Goal: Complete application form

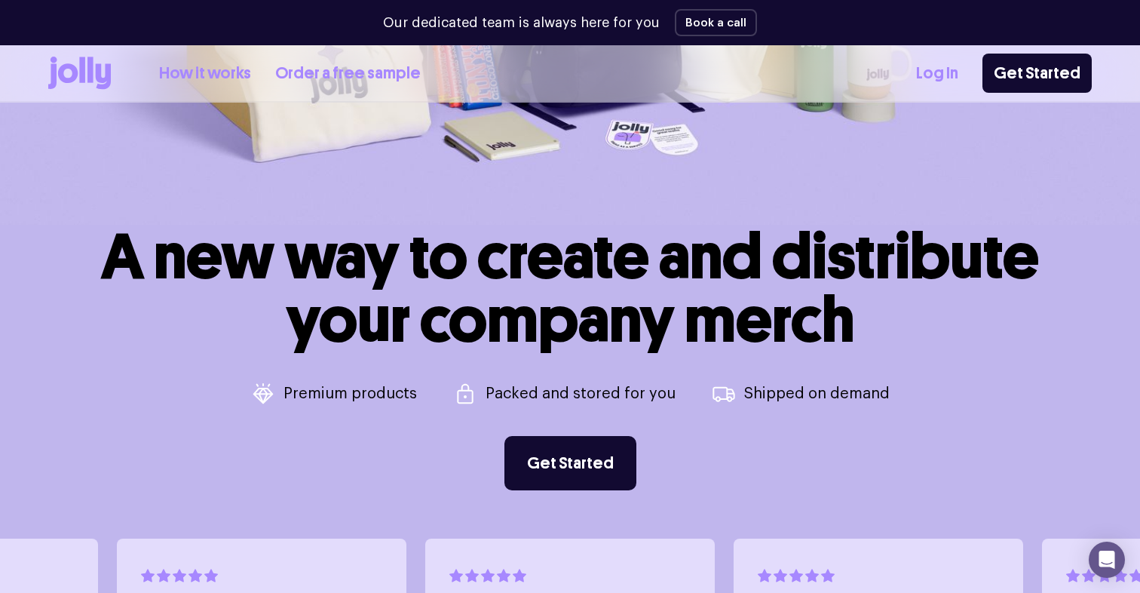
scroll to position [470, 0]
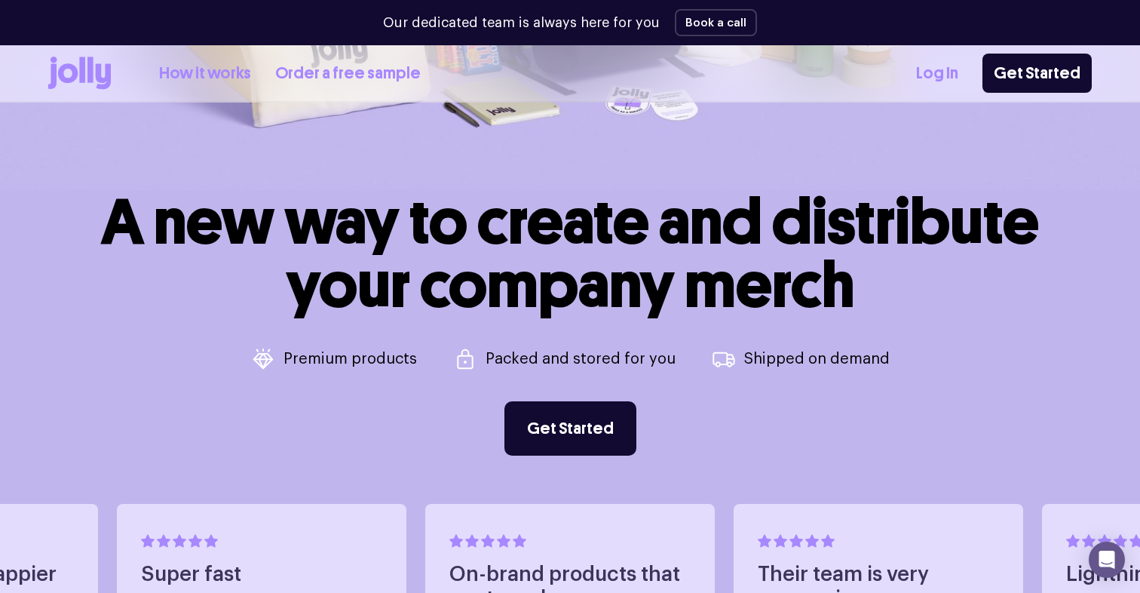
click at [358, 360] on p "Premium products" at bounding box center [349, 358] width 133 height 15
click at [615, 417] on link "Get Started" at bounding box center [570, 428] width 132 height 54
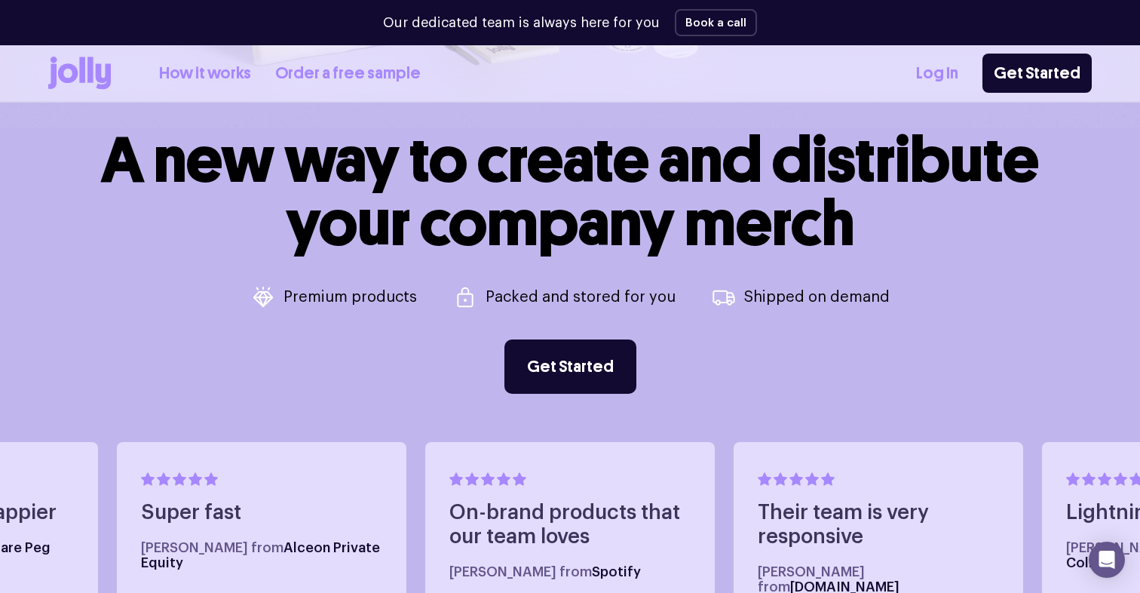
scroll to position [532, 0]
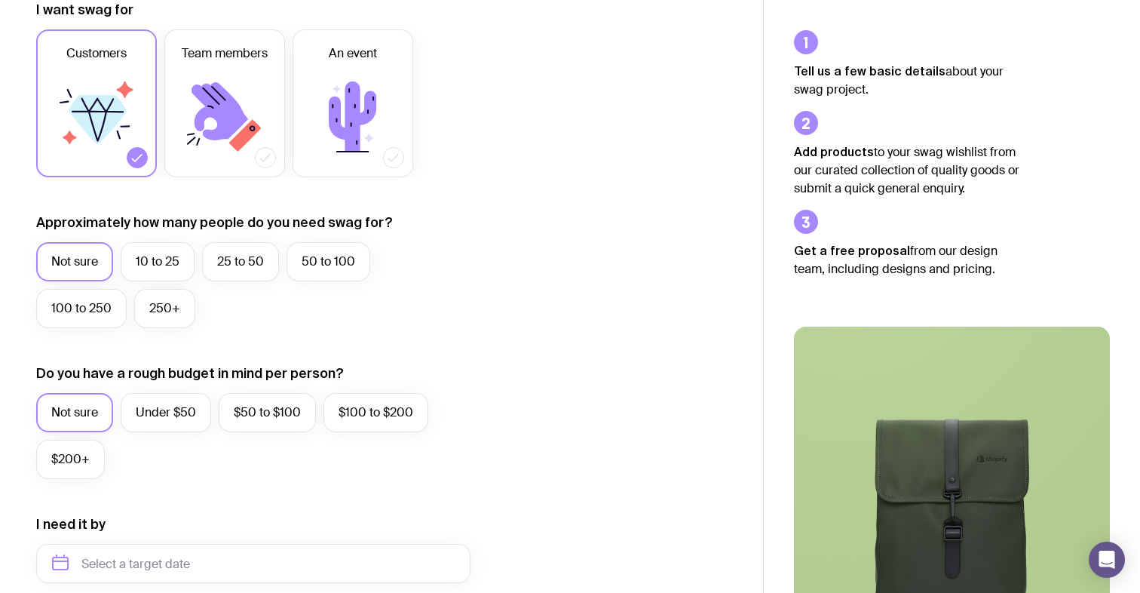
scroll to position [247, 0]
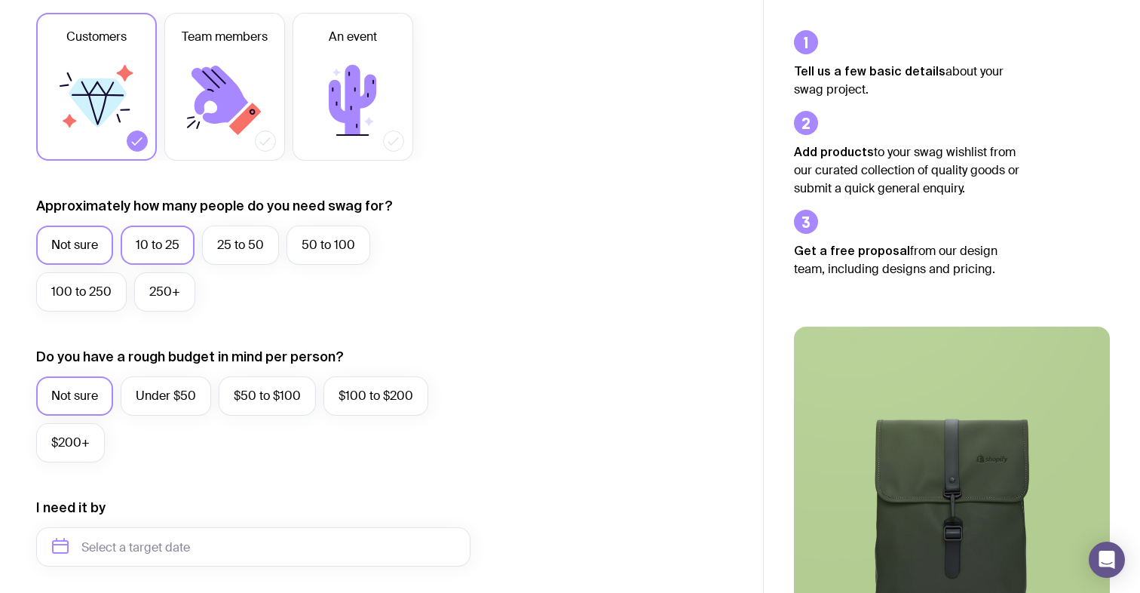
click at [161, 249] on label "10 to 25" at bounding box center [158, 244] width 74 height 39
click at [0, 0] on input "10 to 25" at bounding box center [0, 0] width 0 height 0
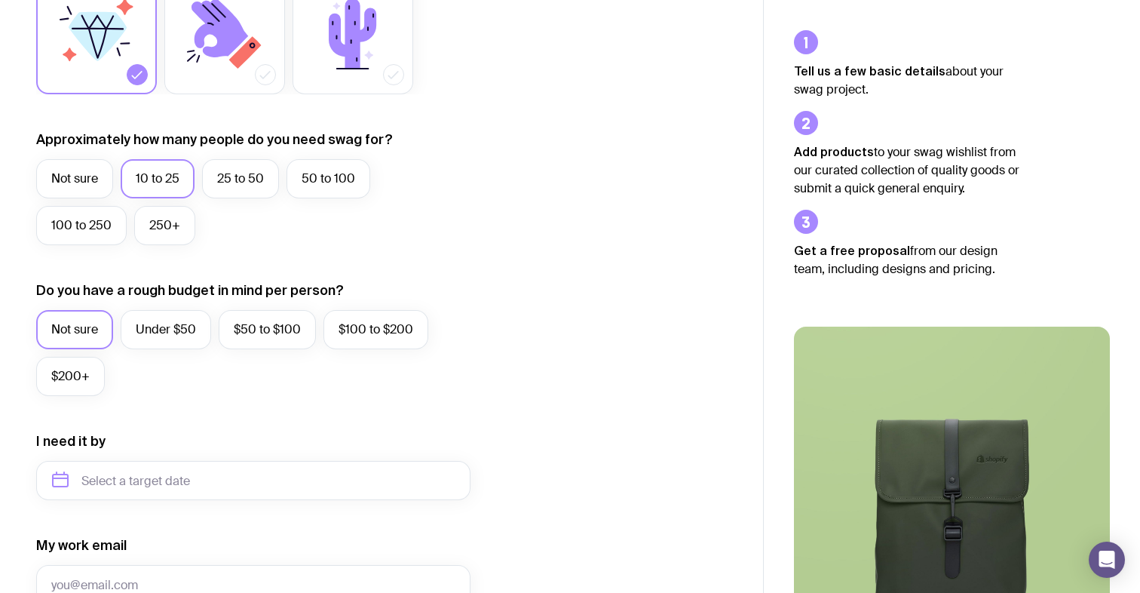
scroll to position [323, 0]
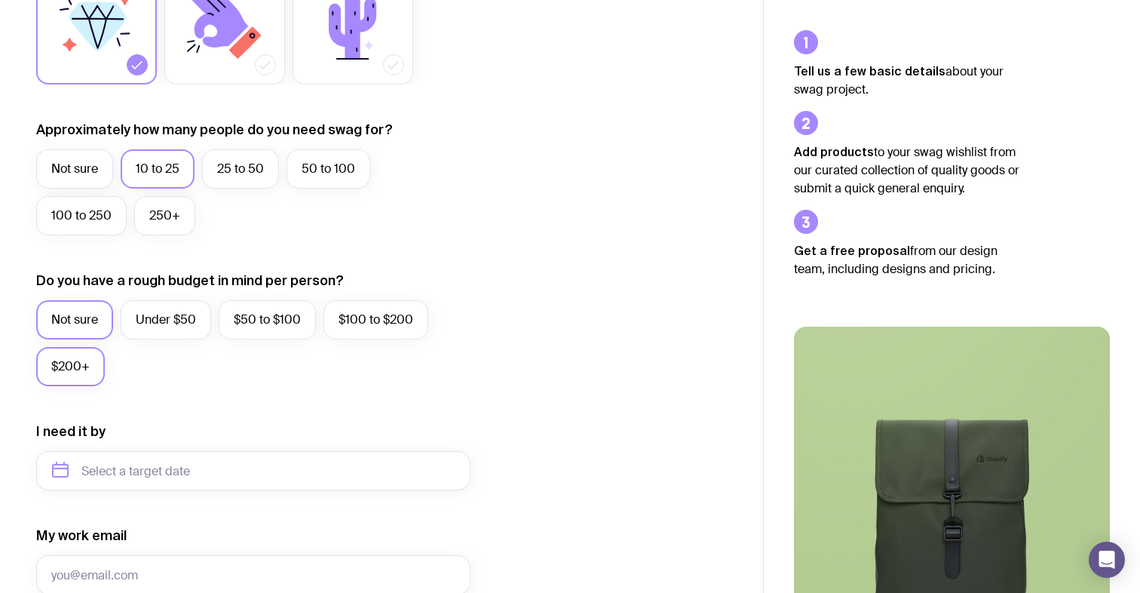
click at [59, 382] on label "$200+" at bounding box center [70, 366] width 69 height 39
click at [0, 0] on input "$200+" at bounding box center [0, 0] width 0 height 0
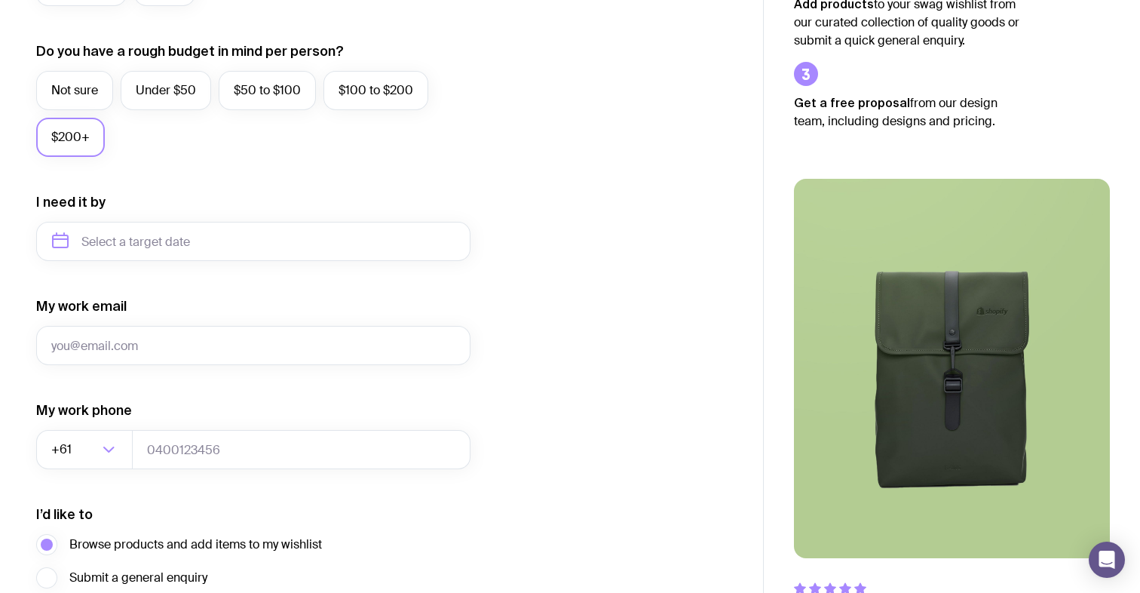
scroll to position [689, 0]
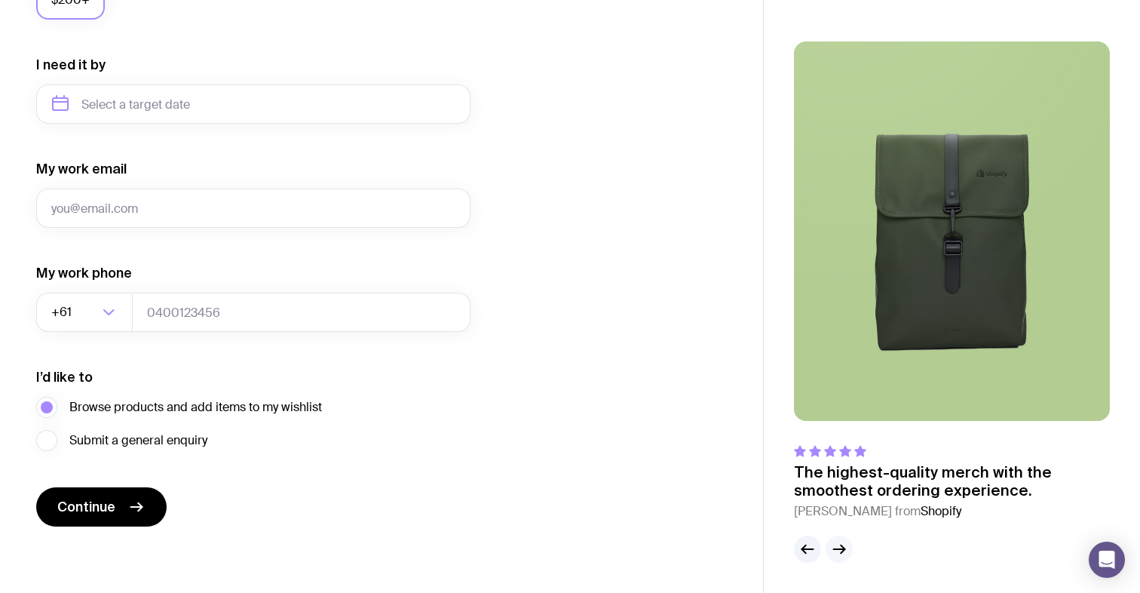
click at [838, 550] on icon "button" at bounding box center [839, 549] width 18 height 18
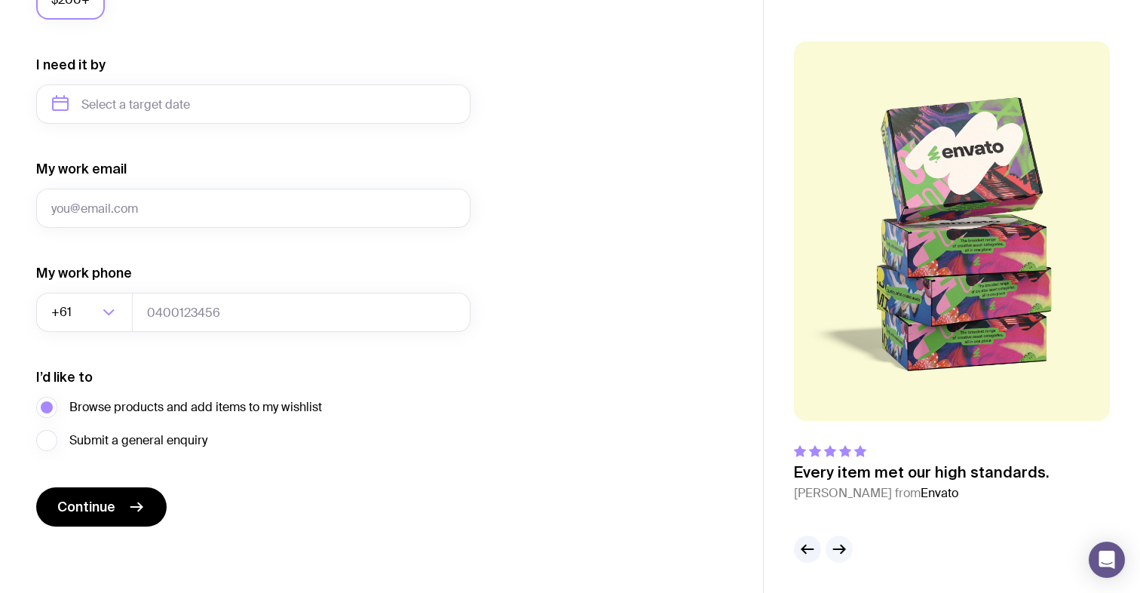
click at [838, 550] on icon "button" at bounding box center [839, 549] width 18 height 18
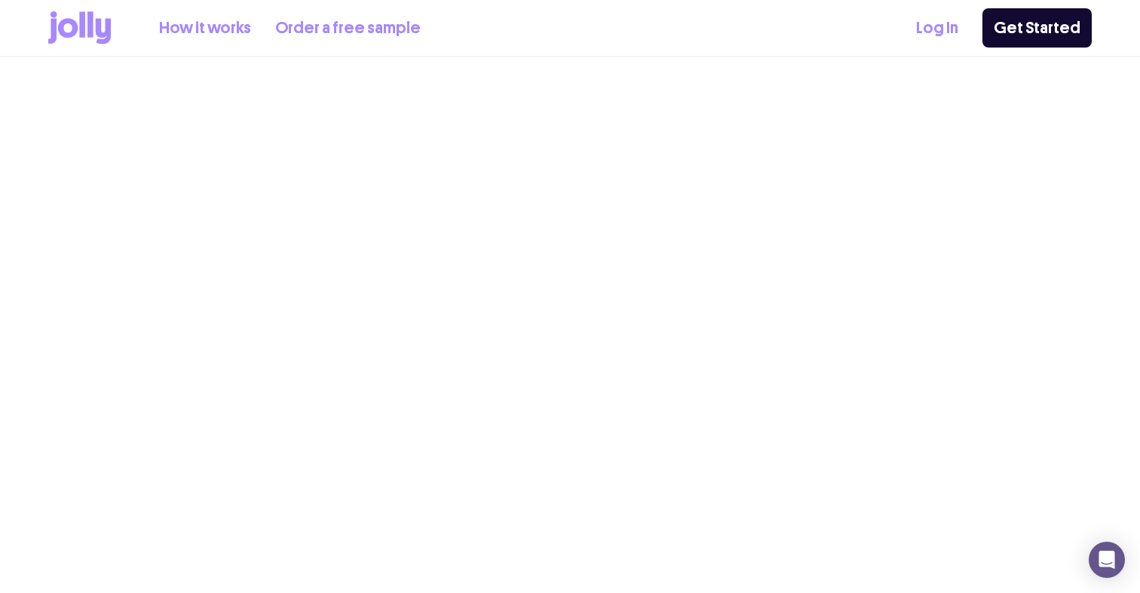
scroll to position [532, 0]
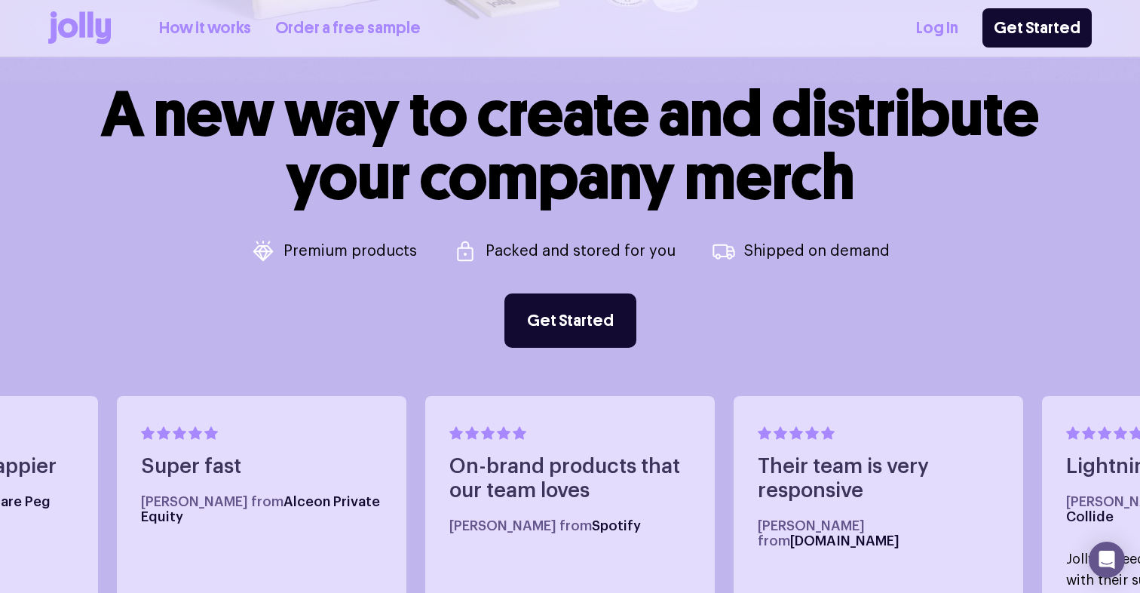
click at [190, 26] on link "How it works" at bounding box center [205, 28] width 92 height 25
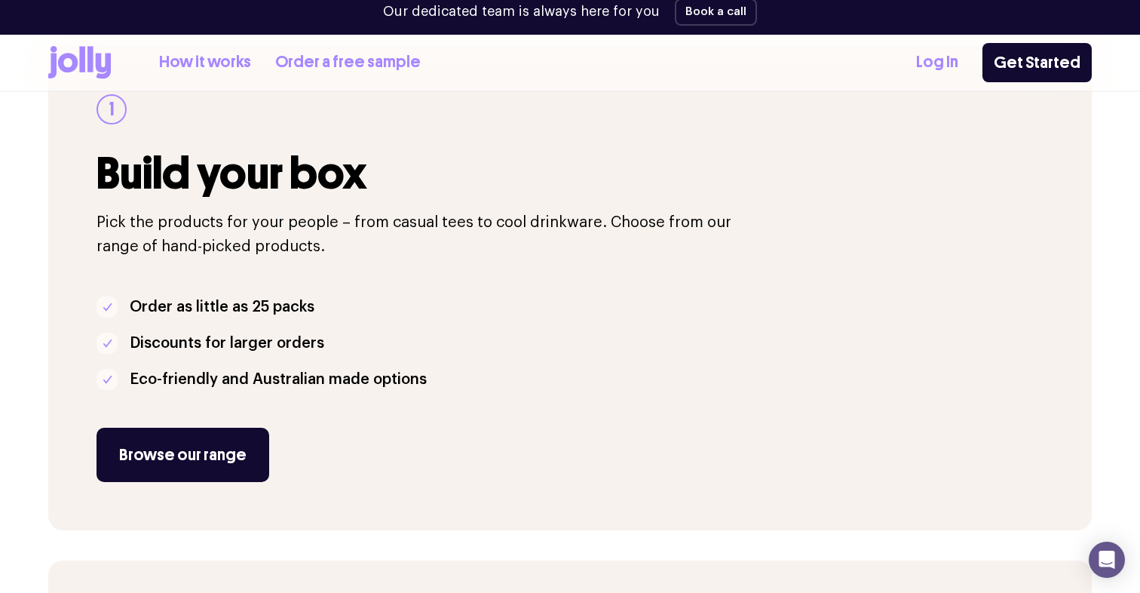
scroll to position [262, 0]
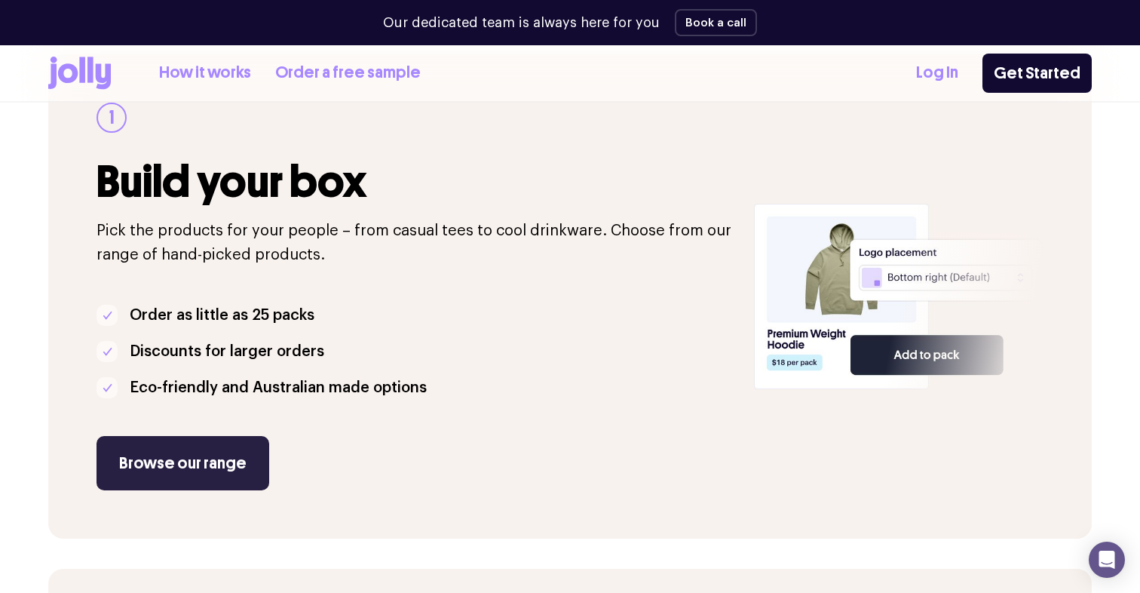
click at [172, 471] on link "Browse our range" at bounding box center [182, 463] width 173 height 54
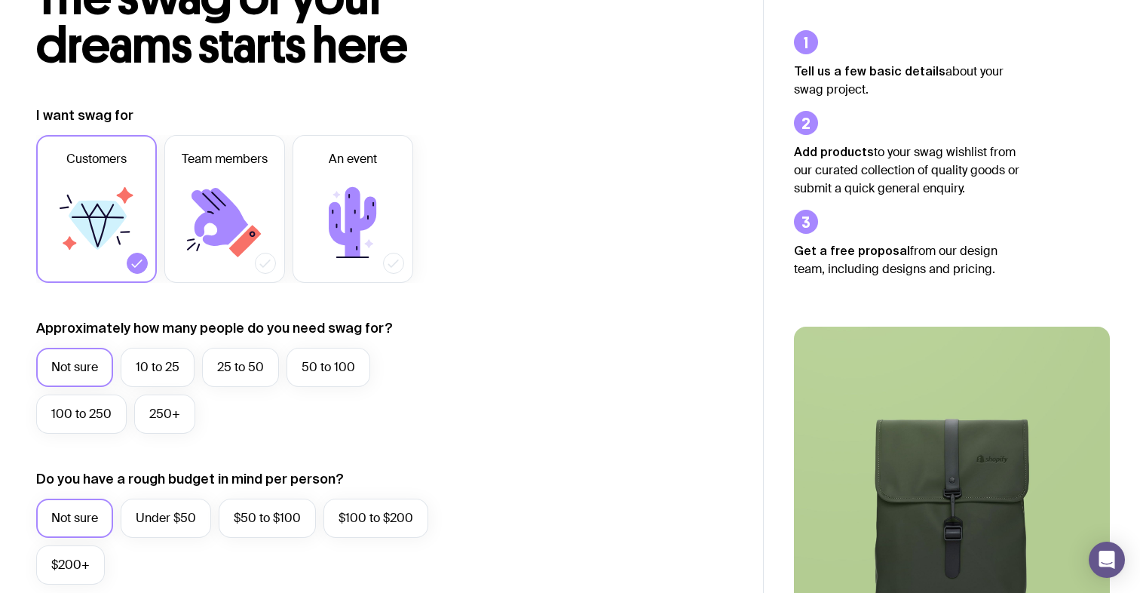
scroll to position [127, 0]
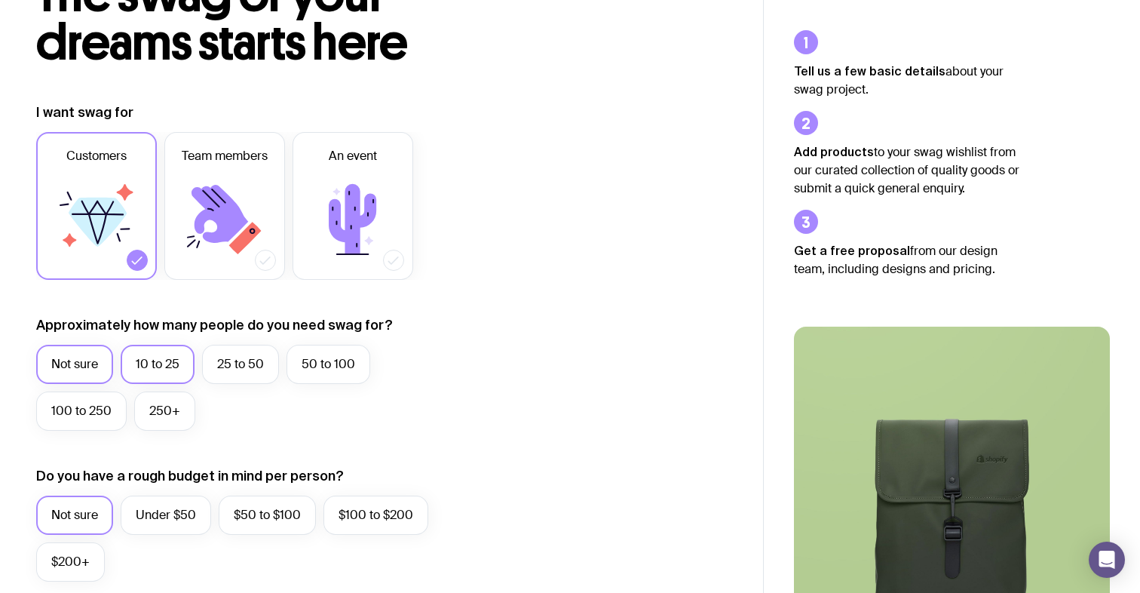
click at [179, 362] on label "10 to 25" at bounding box center [158, 364] width 74 height 39
click at [0, 0] on input "10 to 25" at bounding box center [0, 0] width 0 height 0
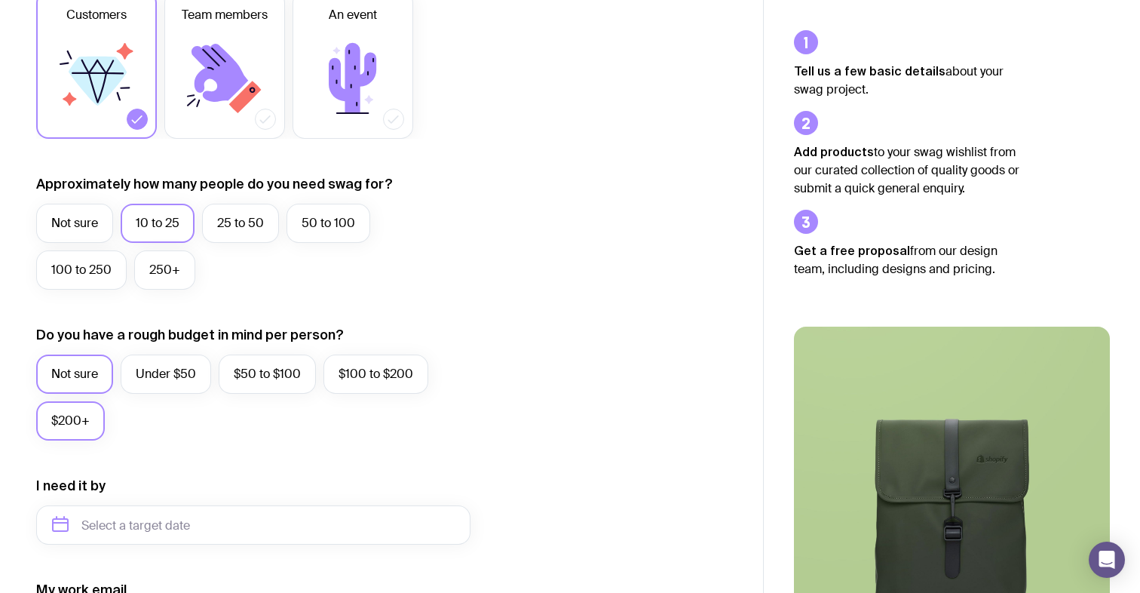
click at [78, 409] on label "$200+" at bounding box center [70, 420] width 69 height 39
click at [0, 0] on input "$200+" at bounding box center [0, 0] width 0 height 0
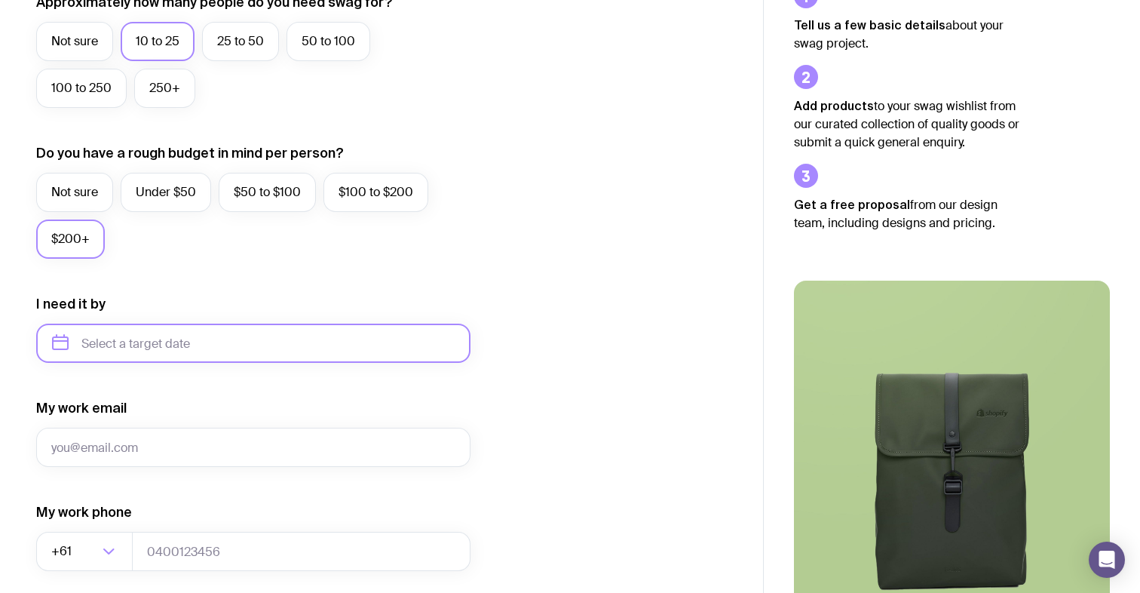
scroll to position [451, 0]
click at [173, 345] on input "text" at bounding box center [253, 342] width 434 height 39
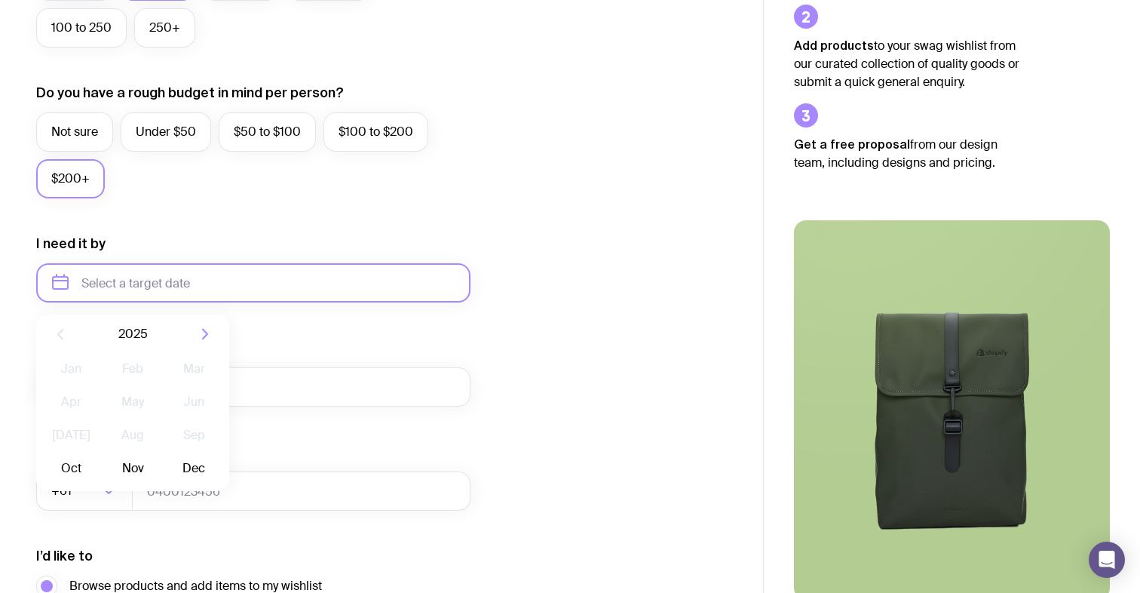
scroll to position [511, 0]
click at [198, 462] on button "Dec" at bounding box center [194, 467] width 55 height 30
type input "December 2025"
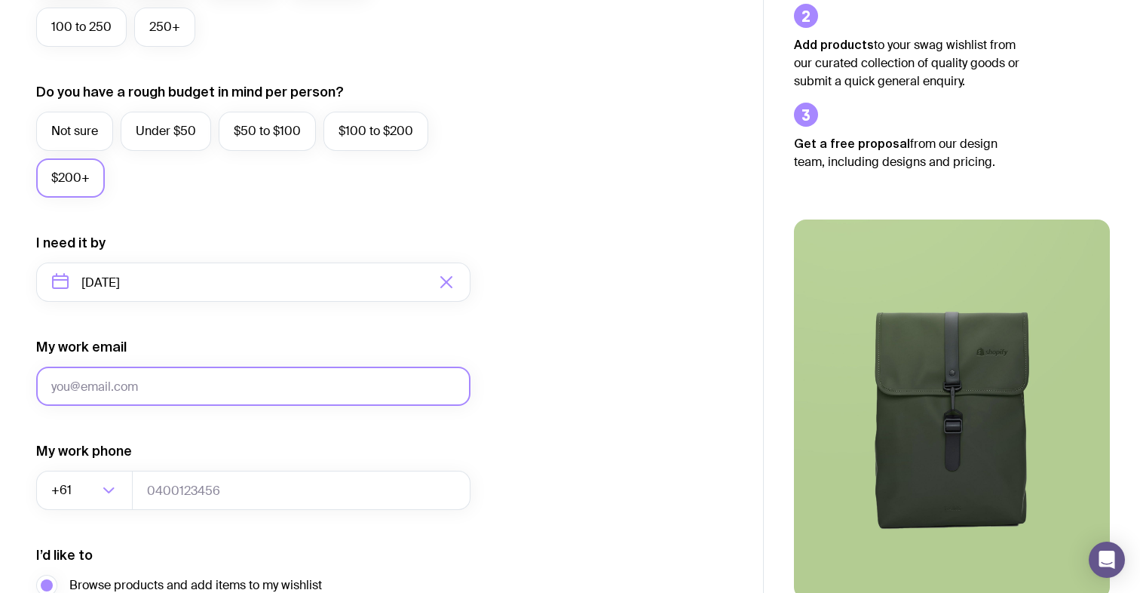
click at [193, 398] on input "My work email" at bounding box center [253, 385] width 434 height 39
type input "info@exotic-living.com.au"
click at [227, 489] on input "tel" at bounding box center [301, 489] width 338 height 39
type input "61423875123"
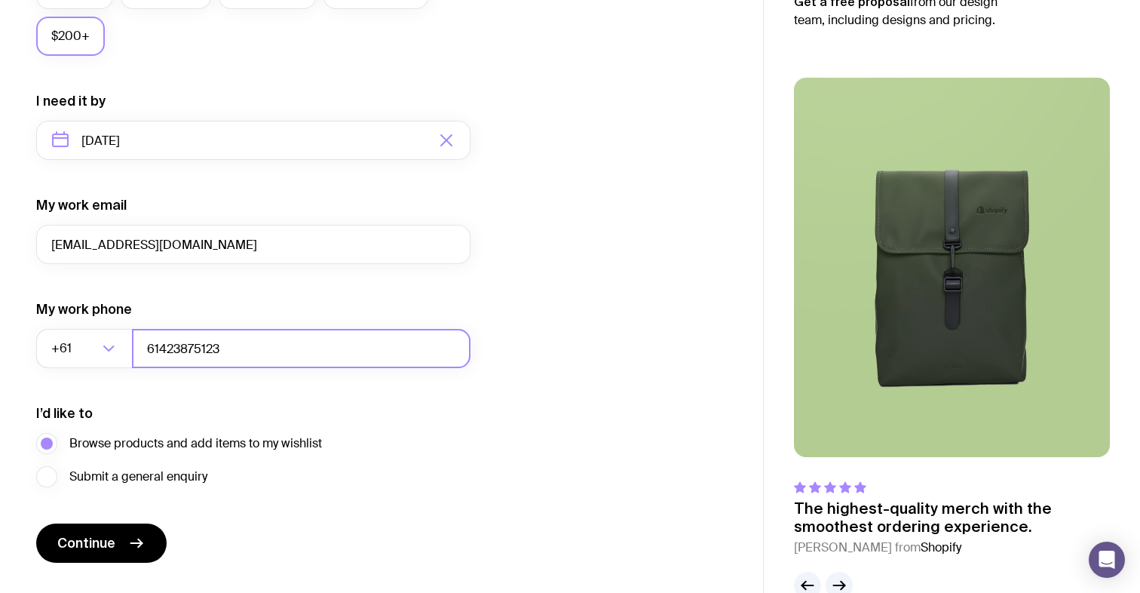
scroll to position [665, 0]
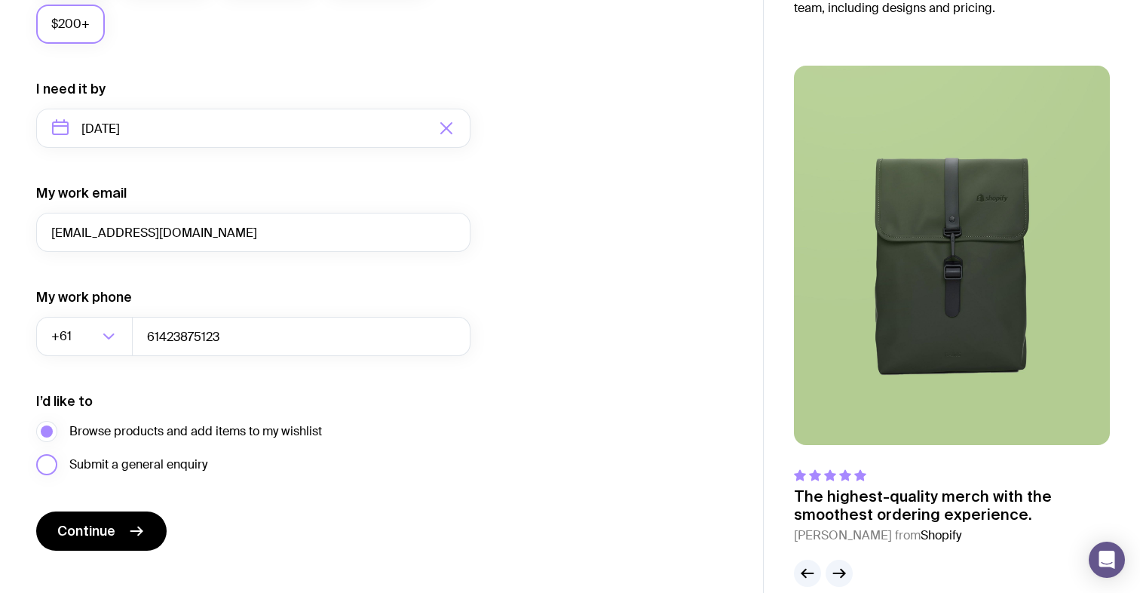
click at [114, 456] on span "Submit a general enquiry" at bounding box center [138, 464] width 138 height 18
click at [0, 0] on input "Submit a general enquiry" at bounding box center [0, 0] width 0 height 0
click at [120, 424] on span "Browse products and add items to my wishlist" at bounding box center [195, 431] width 253 height 18
click at [0, 0] on input "Browse products and add items to my wishlist" at bounding box center [0, 0] width 0 height 0
click at [125, 527] on button "Continue" at bounding box center [101, 530] width 130 height 39
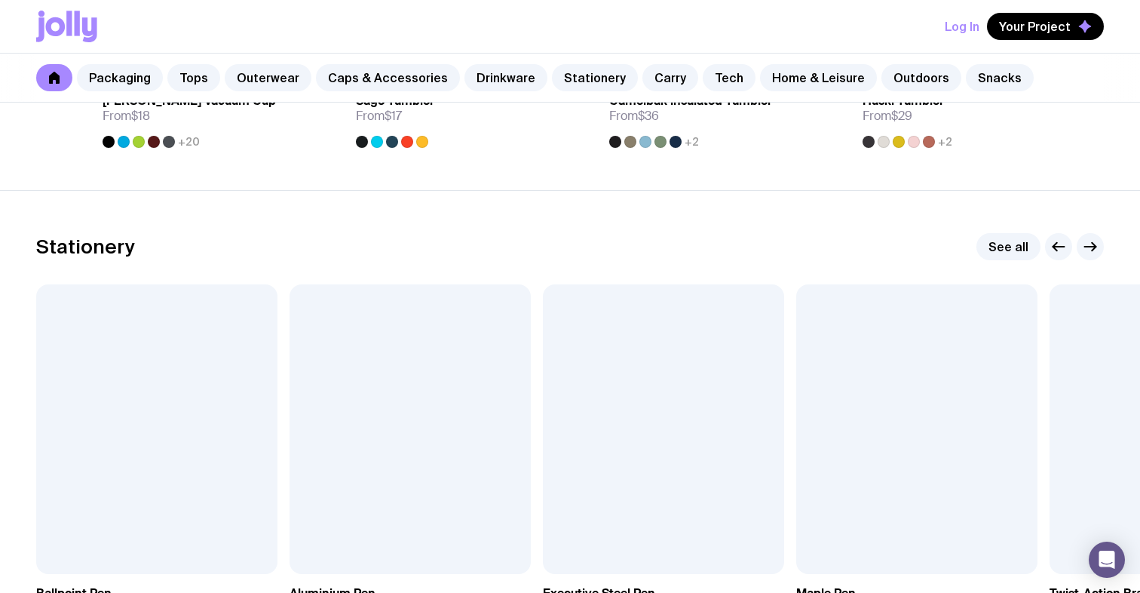
scroll to position [2578, 0]
